Goal: Navigation & Orientation: Find specific page/section

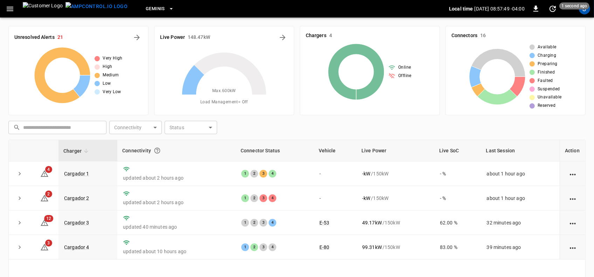
scroll to position [40, 0]
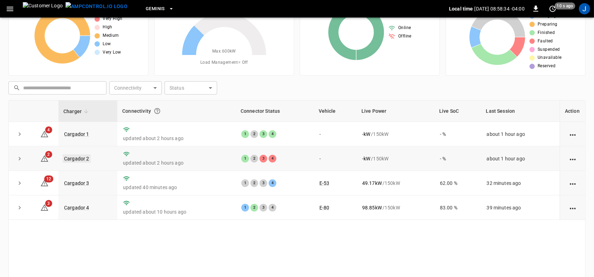
click at [78, 158] on link "Cargador 2" at bounding box center [77, 158] width 28 height 8
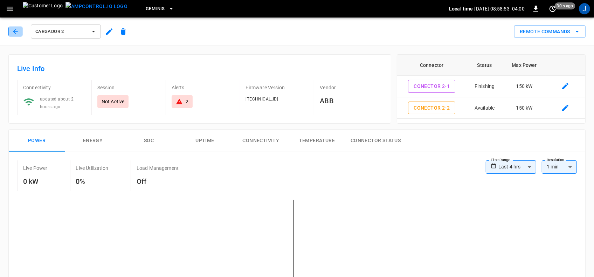
click at [14, 30] on icon "button" at bounding box center [15, 31] width 5 height 5
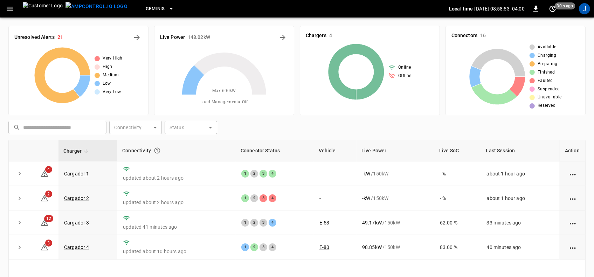
scroll to position [40, 0]
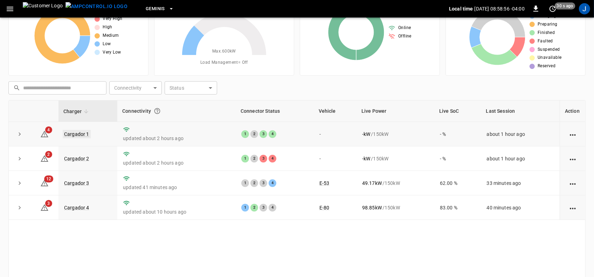
click at [72, 134] on link "Cargador 1" at bounding box center [77, 134] width 28 height 8
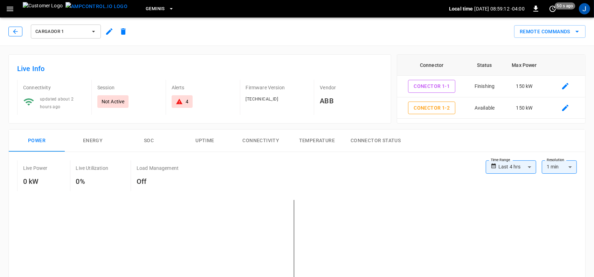
click at [13, 32] on button "button" at bounding box center [15, 32] width 14 height 10
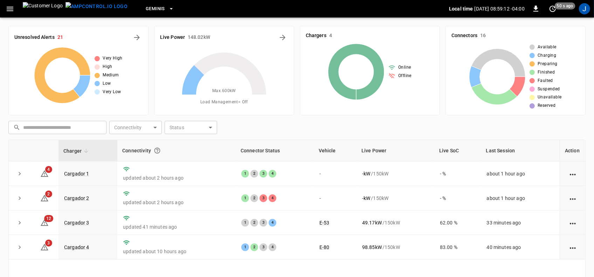
scroll to position [40, 0]
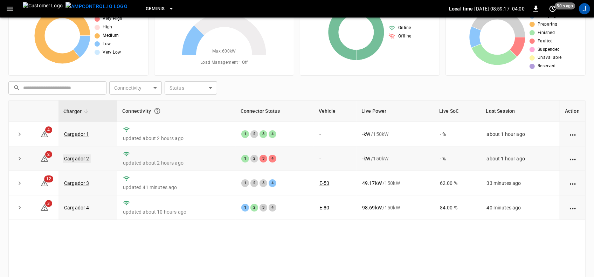
click at [81, 158] on link "Cargador 2" at bounding box center [77, 158] width 28 height 8
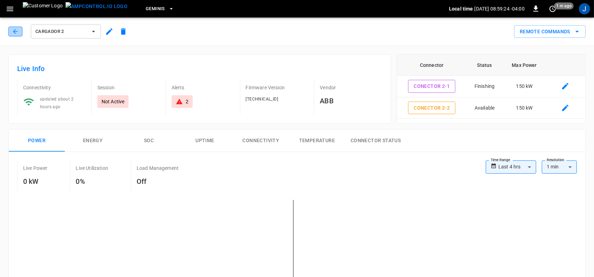
click at [16, 31] on icon "button" at bounding box center [15, 31] width 7 height 7
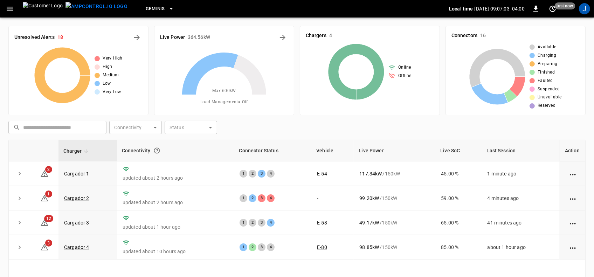
click at [8, 9] on icon "button" at bounding box center [10, 9] width 7 height 5
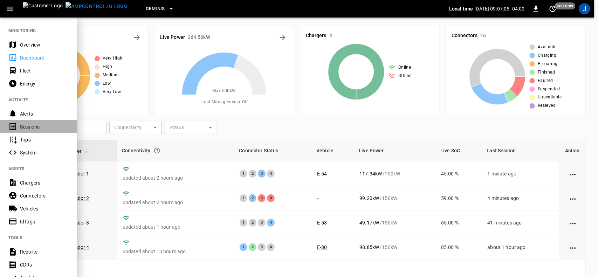
click at [21, 125] on div "Sessions" at bounding box center [44, 126] width 49 height 7
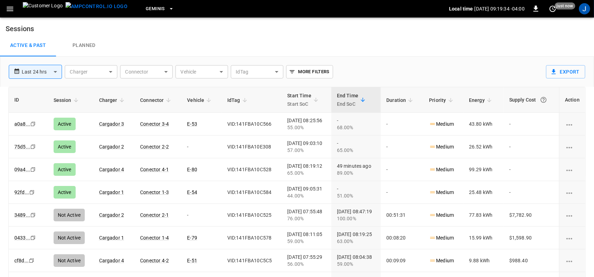
click at [7, 7] on icon "button" at bounding box center [10, 9] width 9 height 9
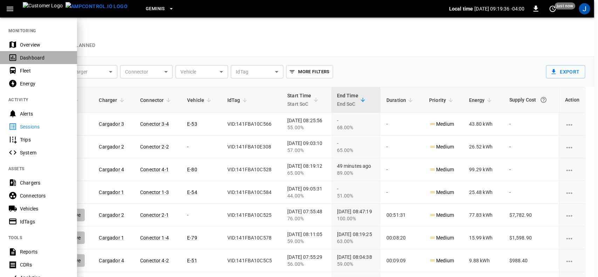
click at [26, 57] on div "Dashboard" at bounding box center [44, 57] width 49 height 7
